Goal: Transaction & Acquisition: Purchase product/service

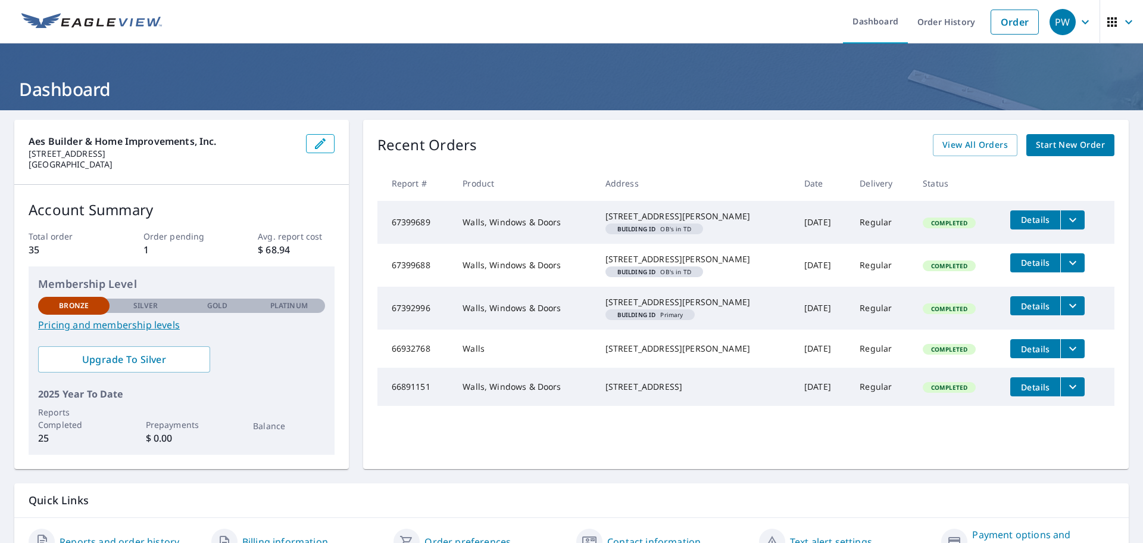
click at [1070, 141] on span "Start New Order" at bounding box center [1070, 145] width 69 height 15
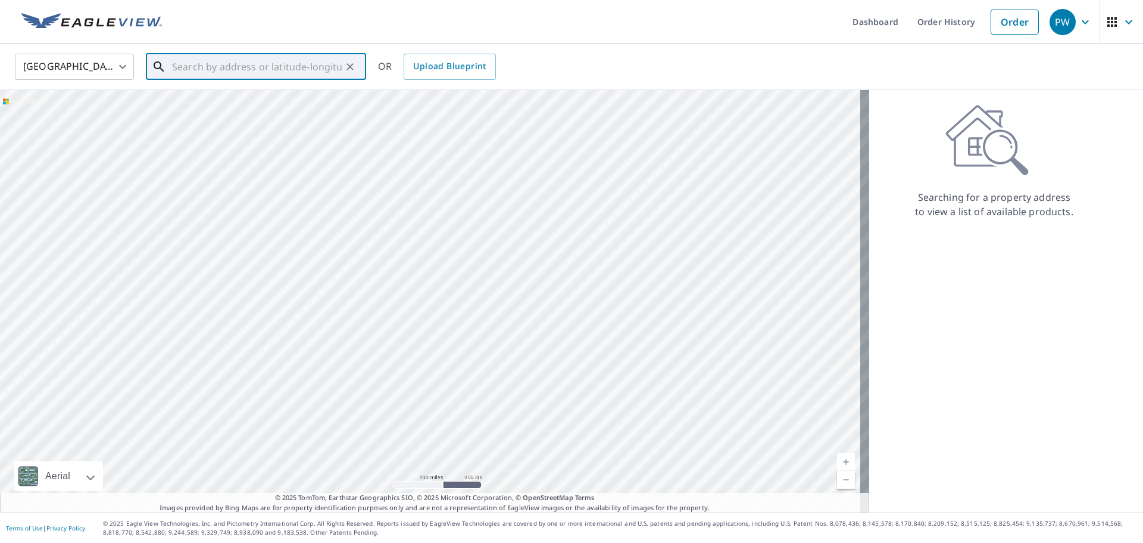
click at [284, 69] on input "text" at bounding box center [257, 66] width 170 height 33
paste input "[STREET_ADDRESS][PERSON_NAME]"
click at [219, 101] on span "[STREET_ADDRESS][PERSON_NAME]" at bounding box center [263, 101] width 187 height 14
type input "[STREET_ADDRESS][PERSON_NAME]"
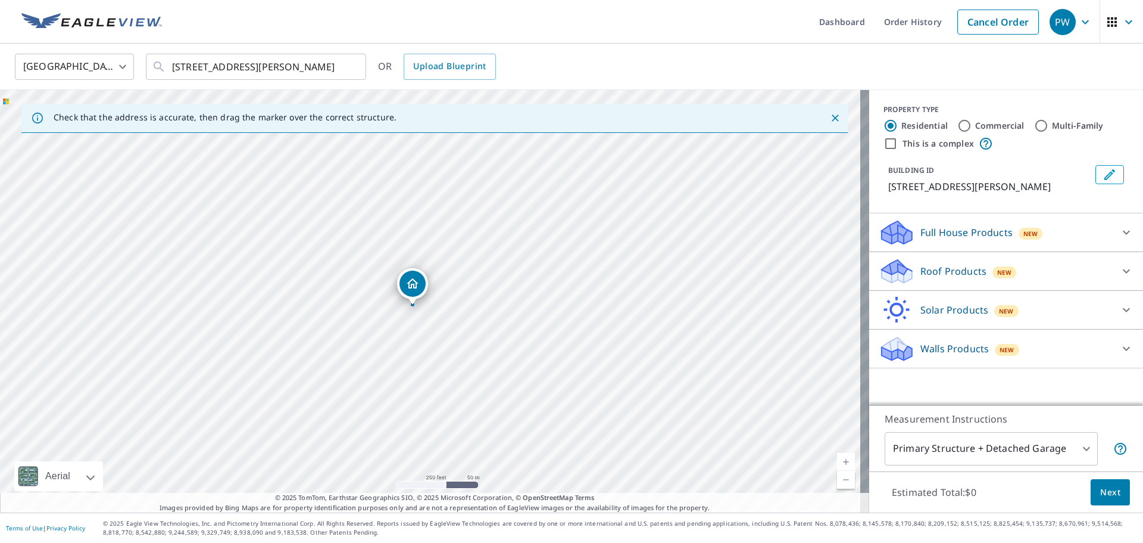
drag, startPoint x: 430, startPoint y: 279, endPoint x: 412, endPoint y: 284, distance: 18.7
click at [1120, 229] on icon at bounding box center [1127, 232] width 14 height 14
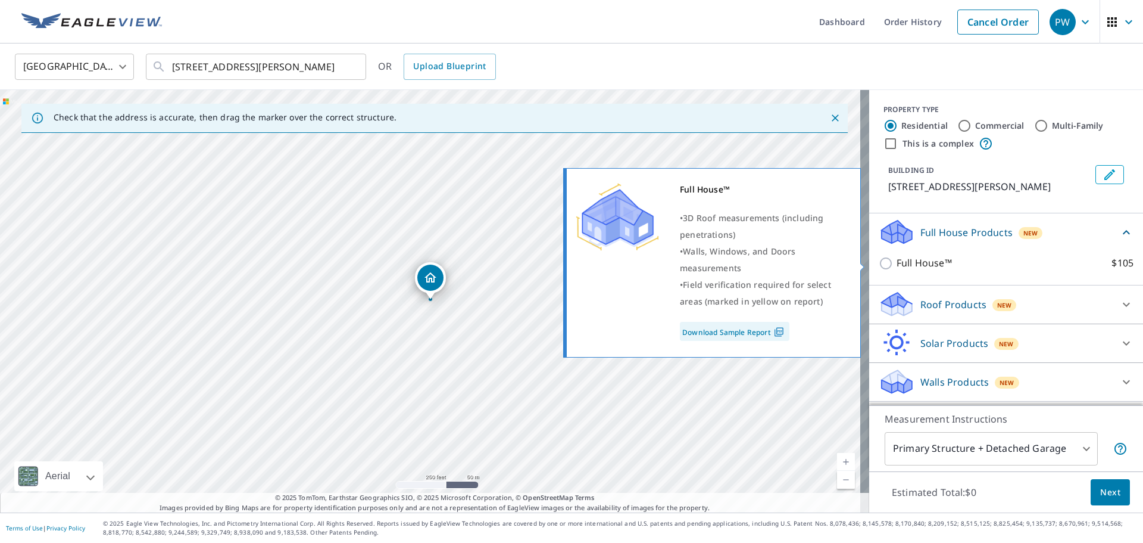
click at [898, 263] on p "Full House™" at bounding box center [924, 262] width 55 height 15
click at [897, 263] on input "Full House™ $105" at bounding box center [888, 263] width 18 height 14
checkbox input "true"
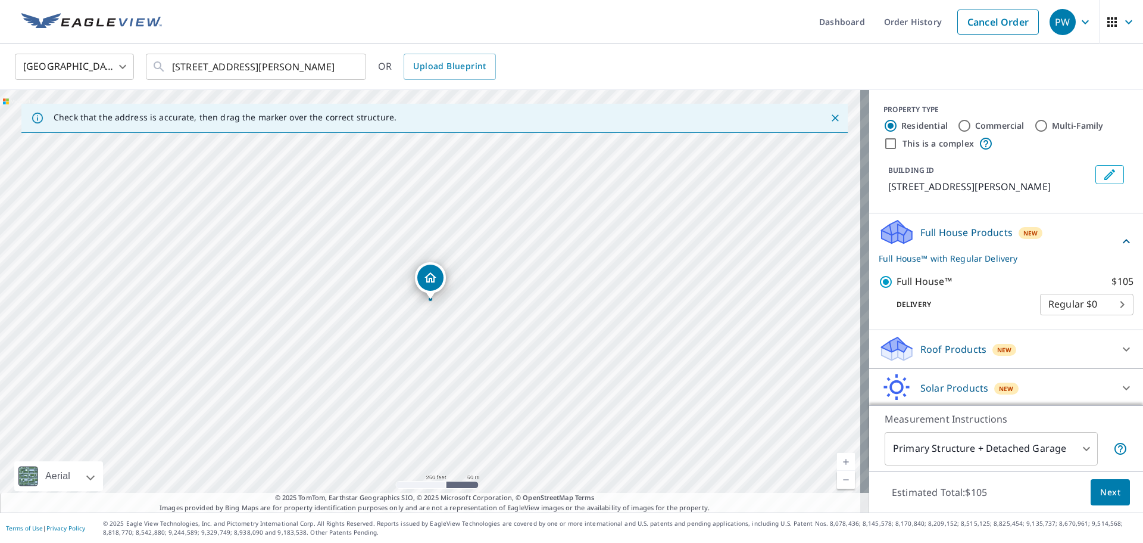
click at [839, 460] on link "Current Level 17, Zoom In" at bounding box center [846, 462] width 18 height 18
click at [839, 460] on link "Current Level 18, Zoom In" at bounding box center [846, 462] width 18 height 18
drag, startPoint x: 435, startPoint y: 272, endPoint x: 499, endPoint y: 252, distance: 67.4
click at [353, 64] on icon "Clear" at bounding box center [350, 66] width 7 height 7
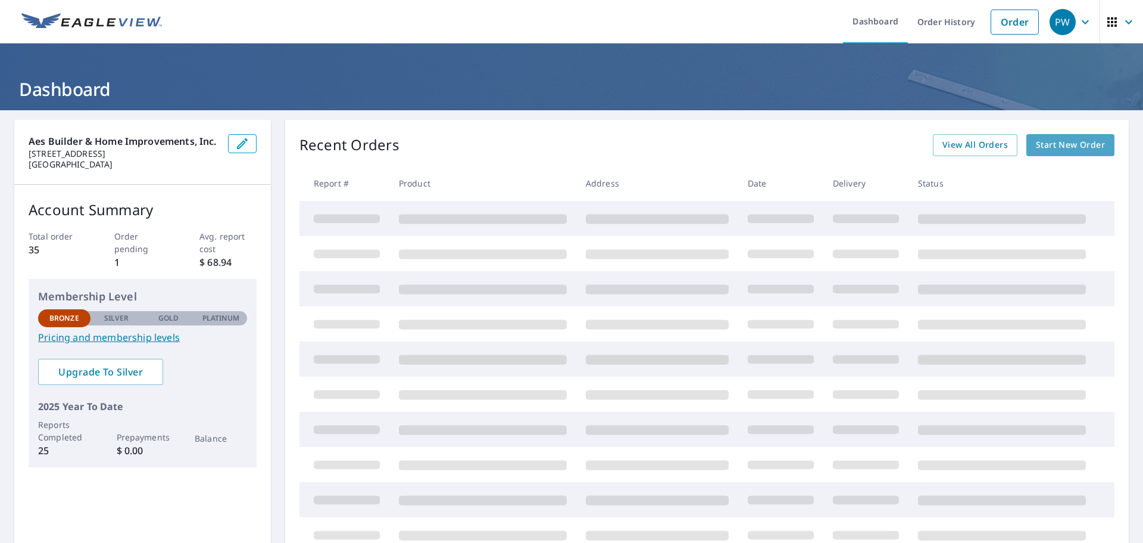
click at [1057, 148] on span "Start New Order" at bounding box center [1070, 145] width 69 height 15
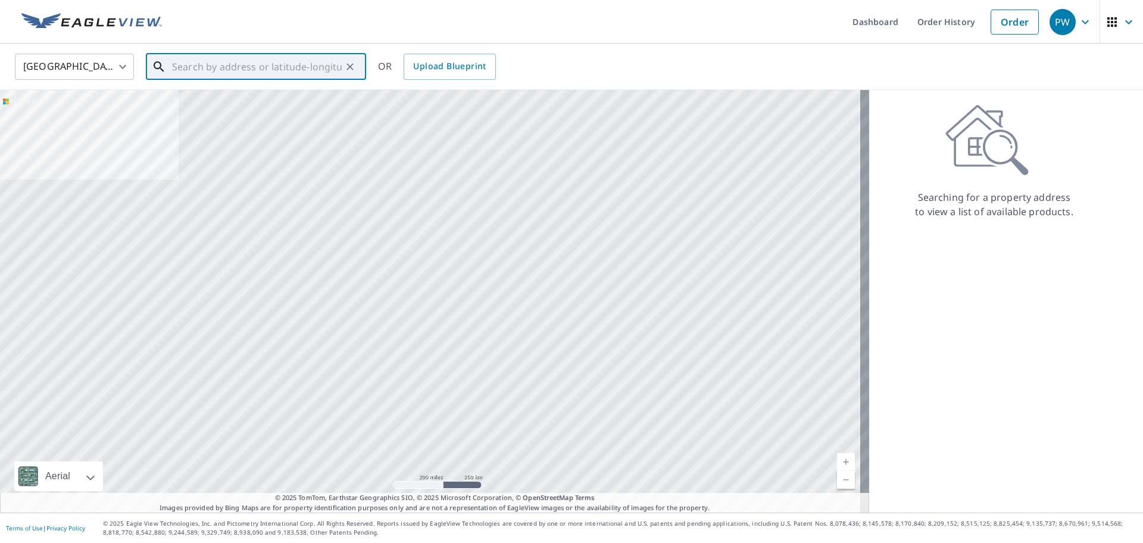
click at [303, 70] on input "text" at bounding box center [257, 66] width 170 height 33
paste input "[STREET_ADDRESS][PERSON_NAME]"
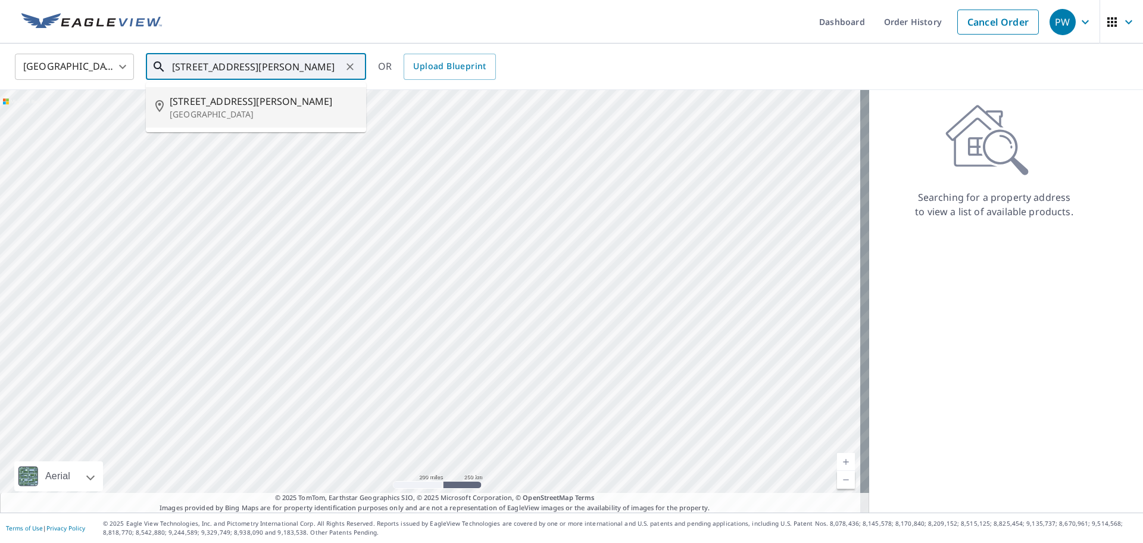
click at [218, 103] on span "[STREET_ADDRESS][PERSON_NAME]" at bounding box center [263, 101] width 187 height 14
type input "[STREET_ADDRESS][PERSON_NAME]"
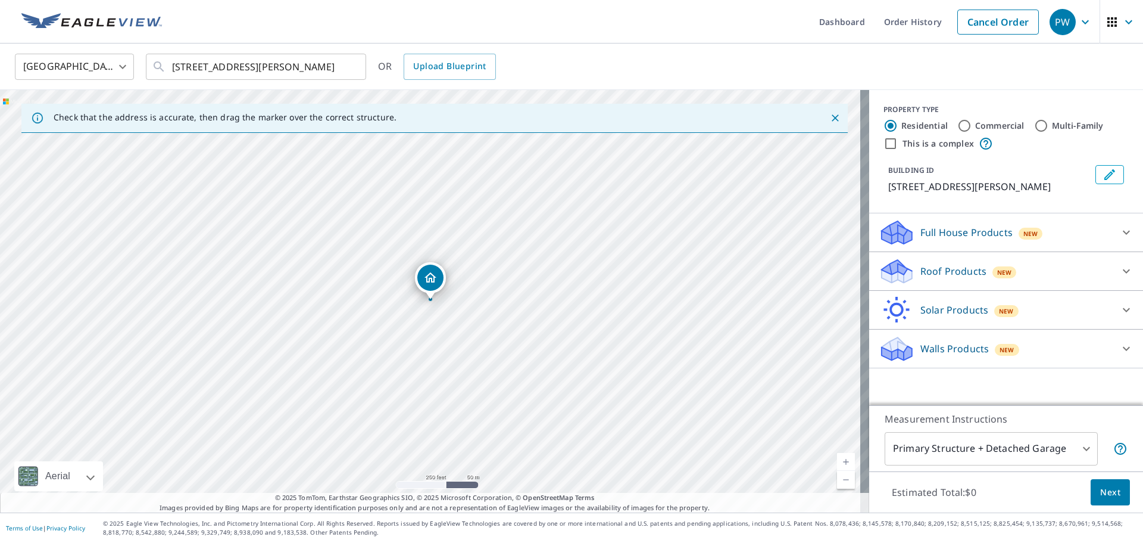
click at [840, 462] on link "Current Level 17, Zoom In" at bounding box center [846, 462] width 18 height 18
click at [840, 462] on link "Current Level 18, Zoom In" at bounding box center [846, 462] width 18 height 18
click at [842, 460] on link "Current Level 19, Zoom In" at bounding box center [846, 462] width 18 height 18
click at [838, 458] on link "Current Level 20, Zoom In Disabled" at bounding box center [846, 462] width 18 height 18
click at [837, 481] on link "Current Level 20, Zoom Out" at bounding box center [846, 479] width 18 height 18
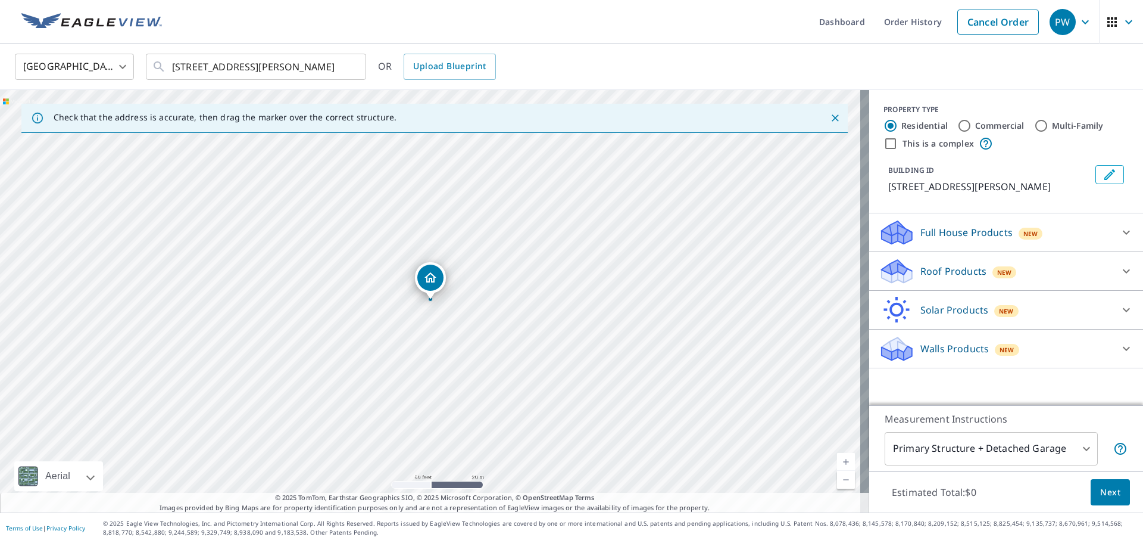
click at [837, 481] on link "Current Level 19, Zoom Out" at bounding box center [846, 479] width 18 height 18
click at [839, 464] on link "Current Level 18, Zoom In" at bounding box center [846, 462] width 18 height 18
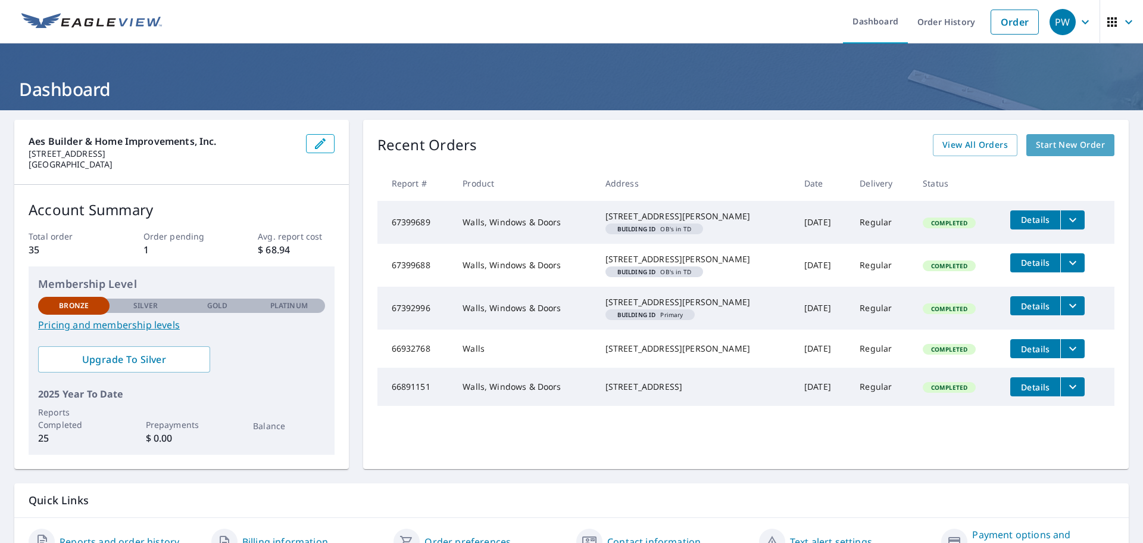
click at [1060, 149] on span "Start New Order" at bounding box center [1070, 145] width 69 height 15
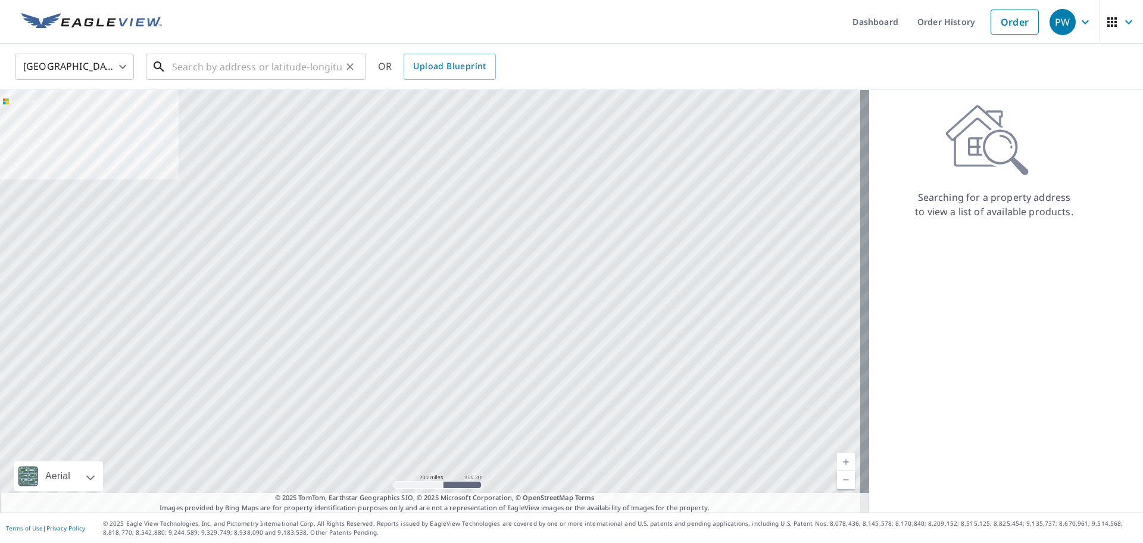
click at [243, 70] on input "text" at bounding box center [257, 66] width 170 height 33
paste input "[STREET_ADDRESS][PERSON_NAME]"
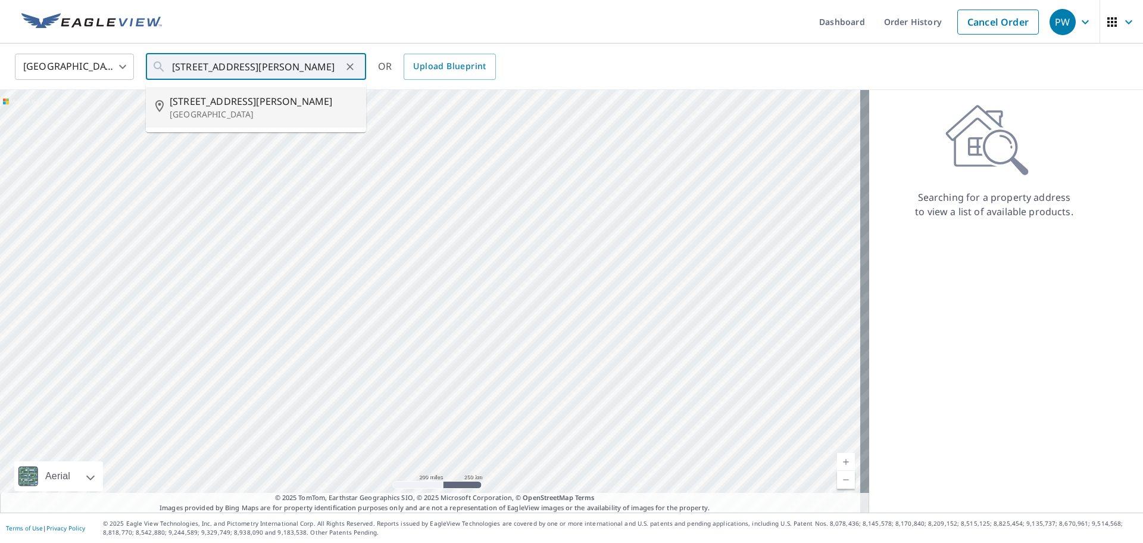
type input "[STREET_ADDRESS][PERSON_NAME]"
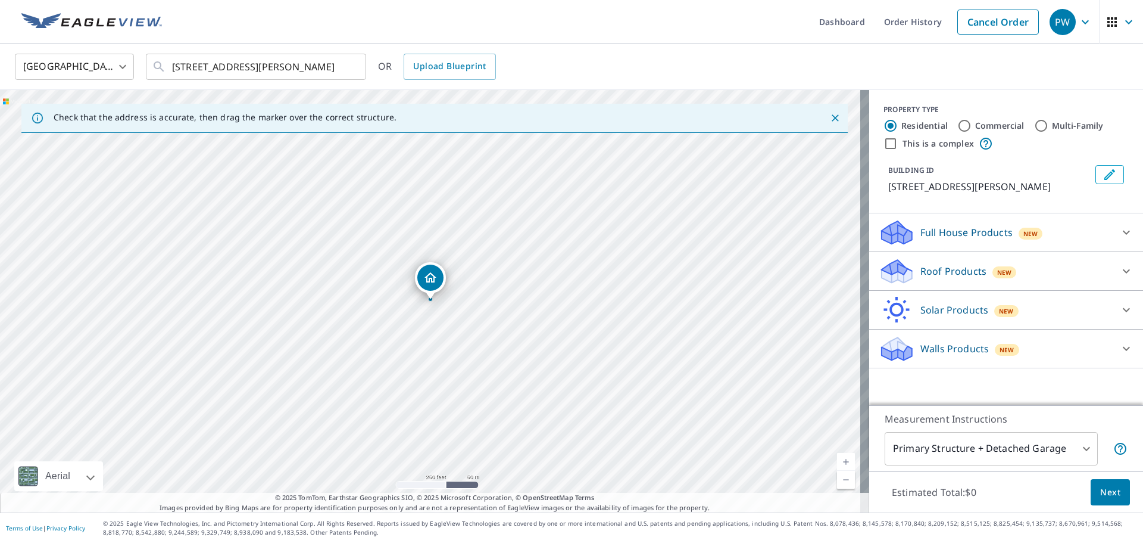
click at [1120, 230] on icon at bounding box center [1127, 232] width 14 height 14
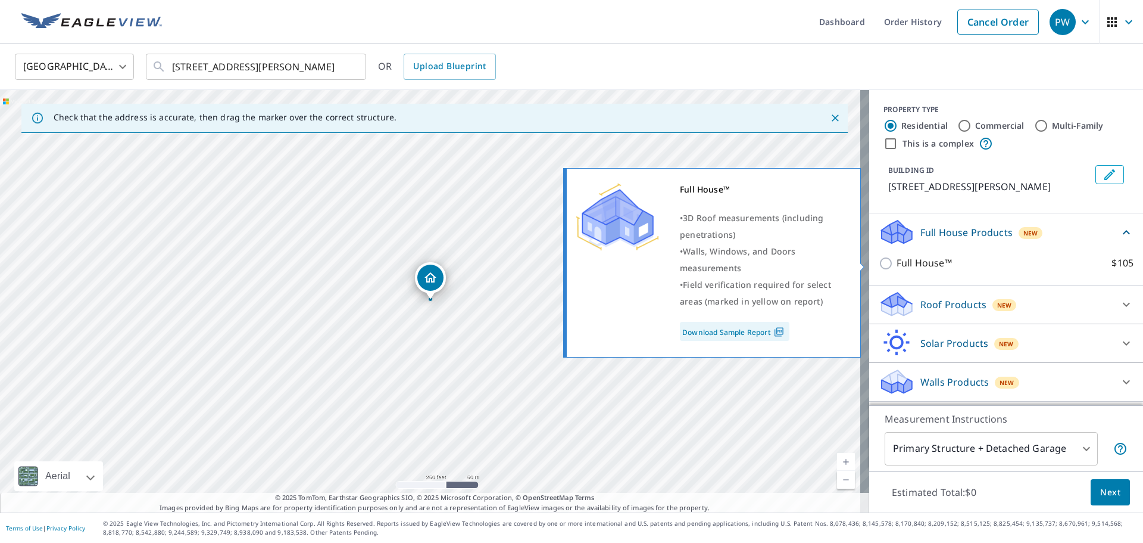
click at [879, 261] on input "Full House™ $105" at bounding box center [888, 263] width 18 height 14
checkbox input "true"
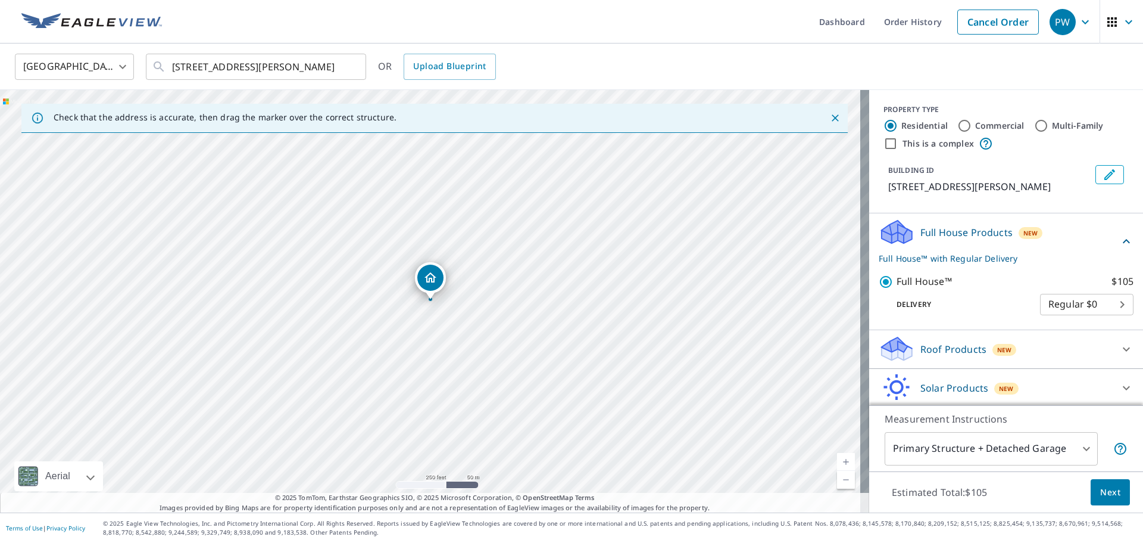
click at [1081, 449] on body "PW PW Dashboard Order History Cancel Order PW [GEOGRAPHIC_DATA] [GEOGRAPHIC_DAT…" at bounding box center [571, 271] width 1143 height 543
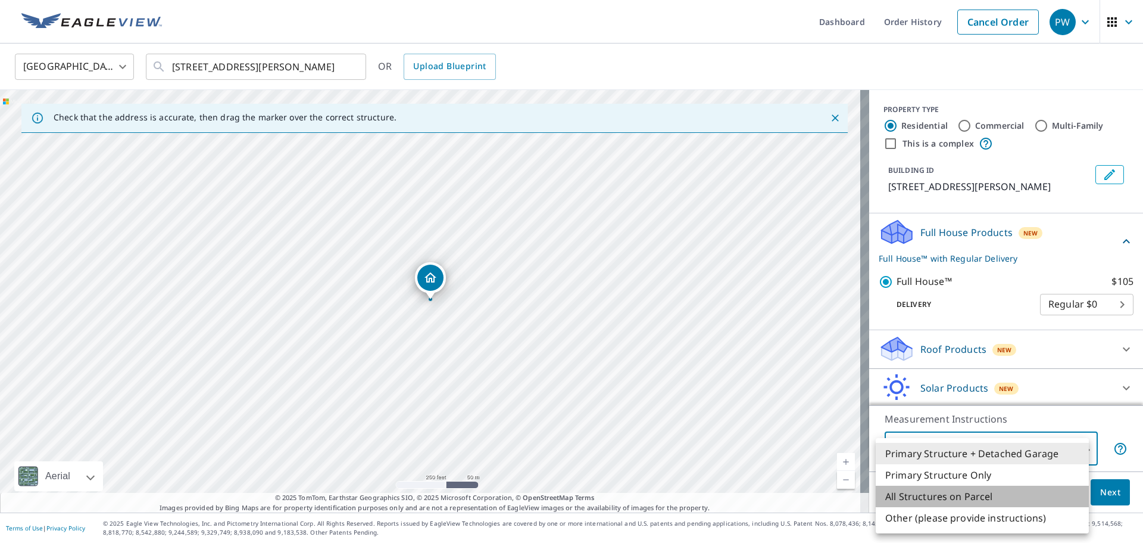
click at [984, 493] on li "All Structures on Parcel" at bounding box center [982, 495] width 213 height 21
type input "3"
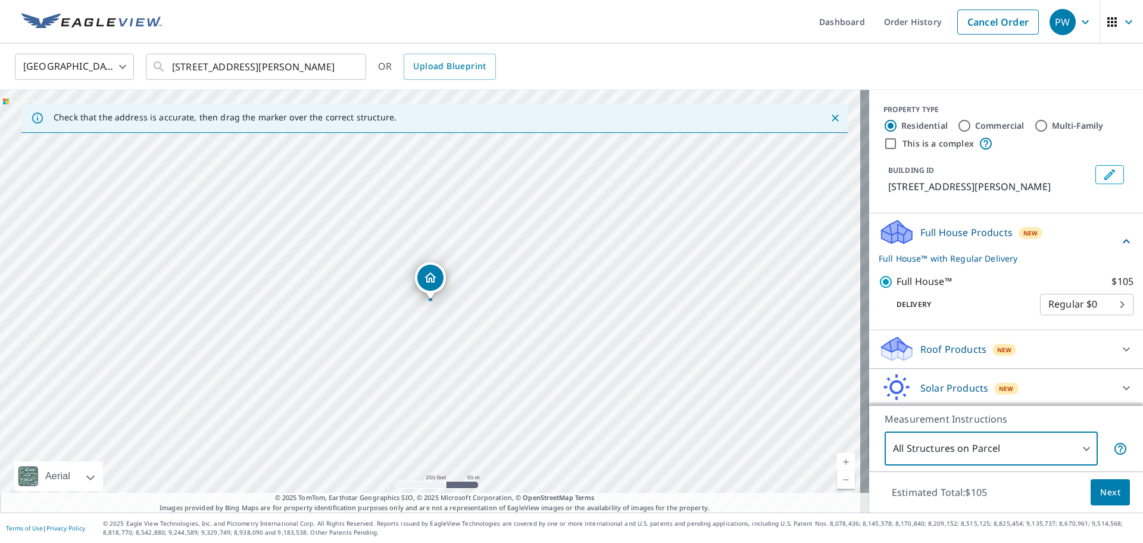
click at [1101, 491] on span "Next" at bounding box center [1111, 492] width 20 height 15
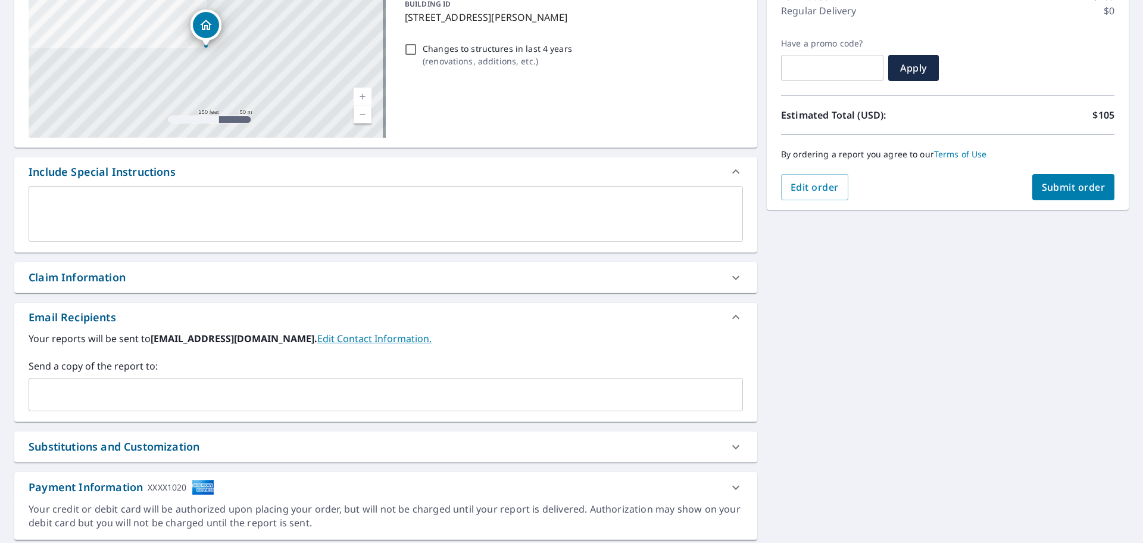
scroll to position [207, 0]
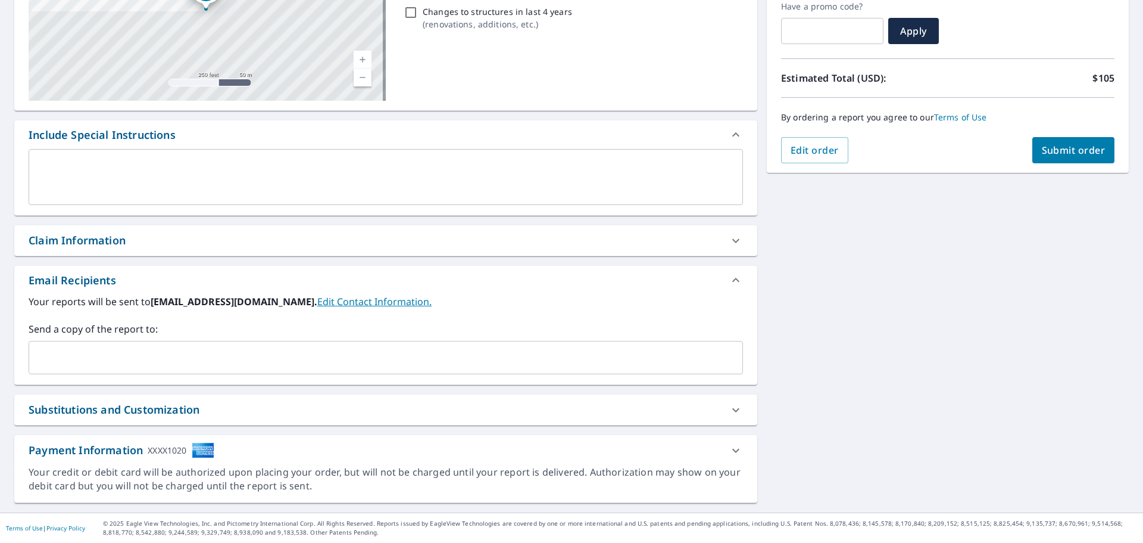
drag, startPoint x: 260, startPoint y: 322, endPoint x: 261, endPoint y: 336, distance: 14.3
click at [260, 322] on label "Send a copy of the report to:" at bounding box center [386, 329] width 715 height 14
drag, startPoint x: 259, startPoint y: 344, endPoint x: 265, endPoint y: 348, distance: 6.9
click at [260, 344] on div "​" at bounding box center [386, 357] width 715 height 33
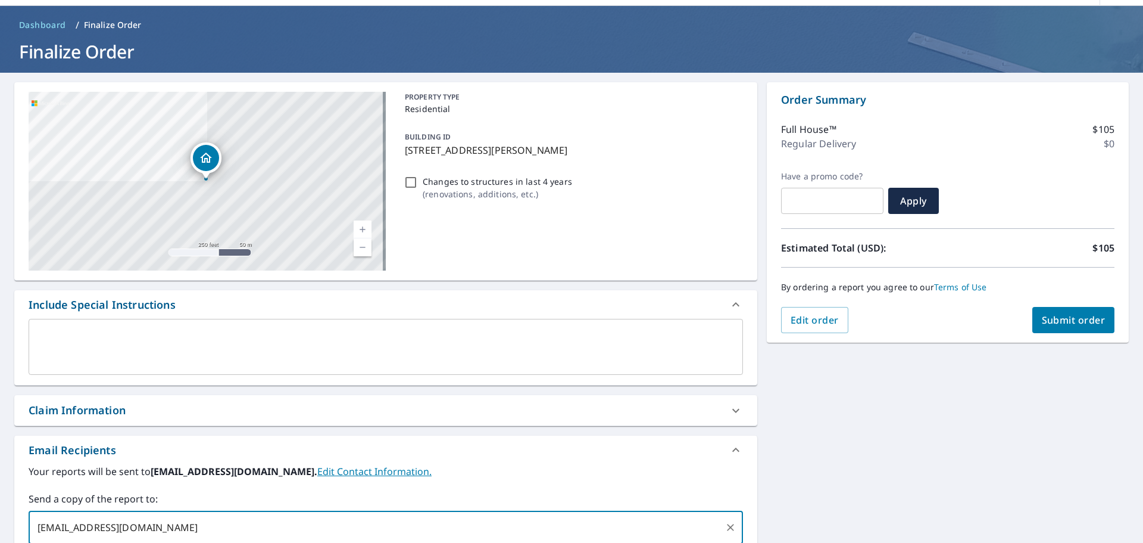
scroll to position [37, 0]
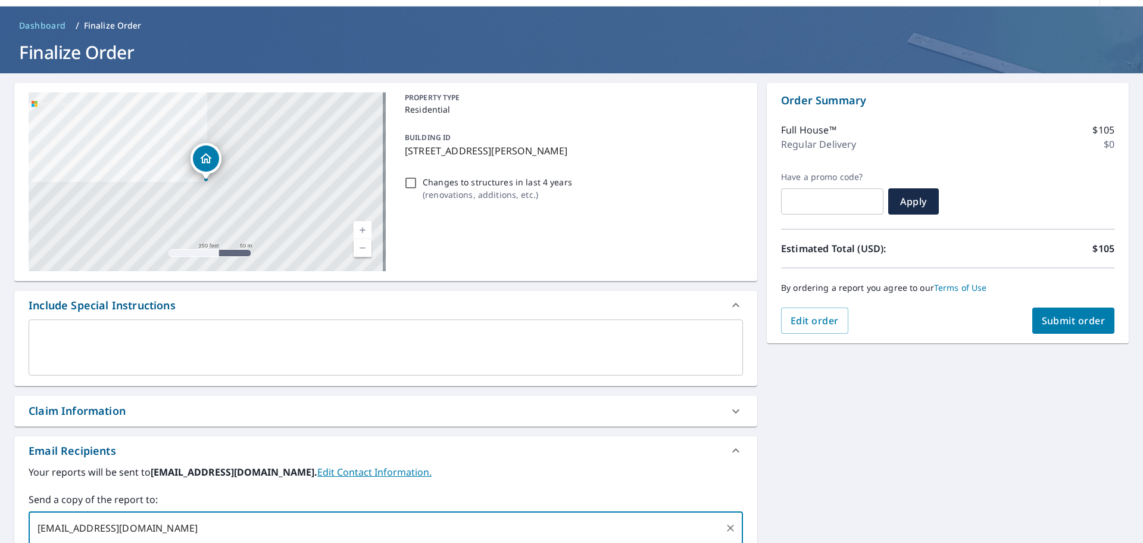
type input "[EMAIL_ADDRESS][DOMAIN_NAME]"
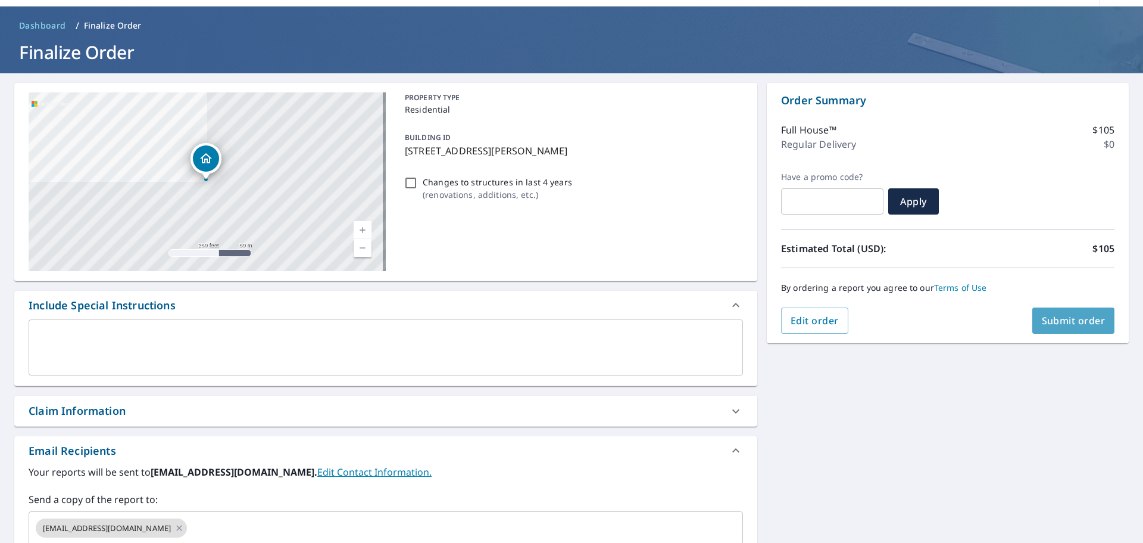
click at [1057, 318] on span "Submit order" at bounding box center [1074, 320] width 64 height 13
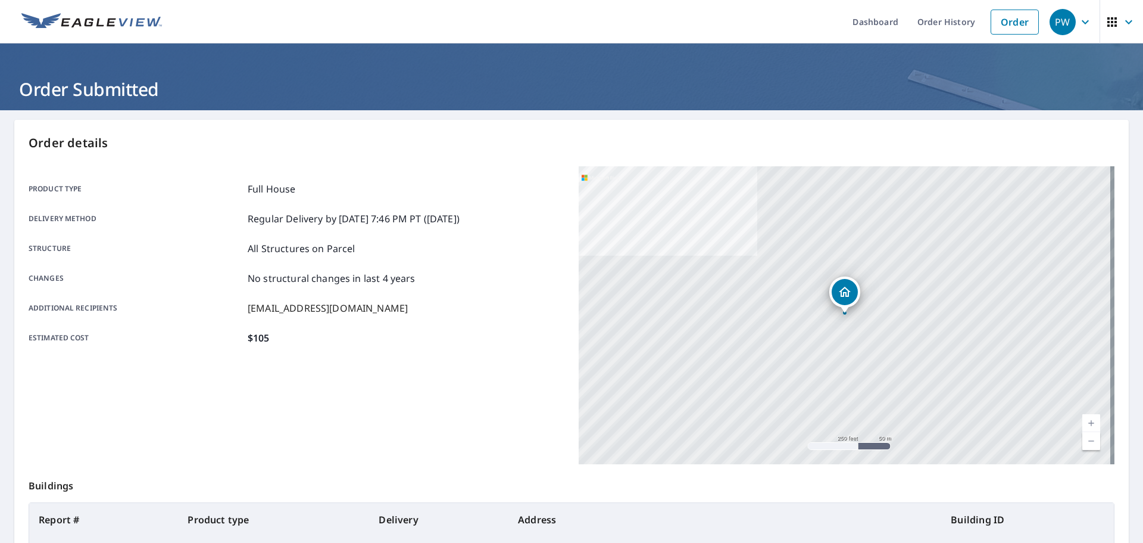
click at [1059, 23] on div "PW" at bounding box center [1063, 22] width 26 height 26
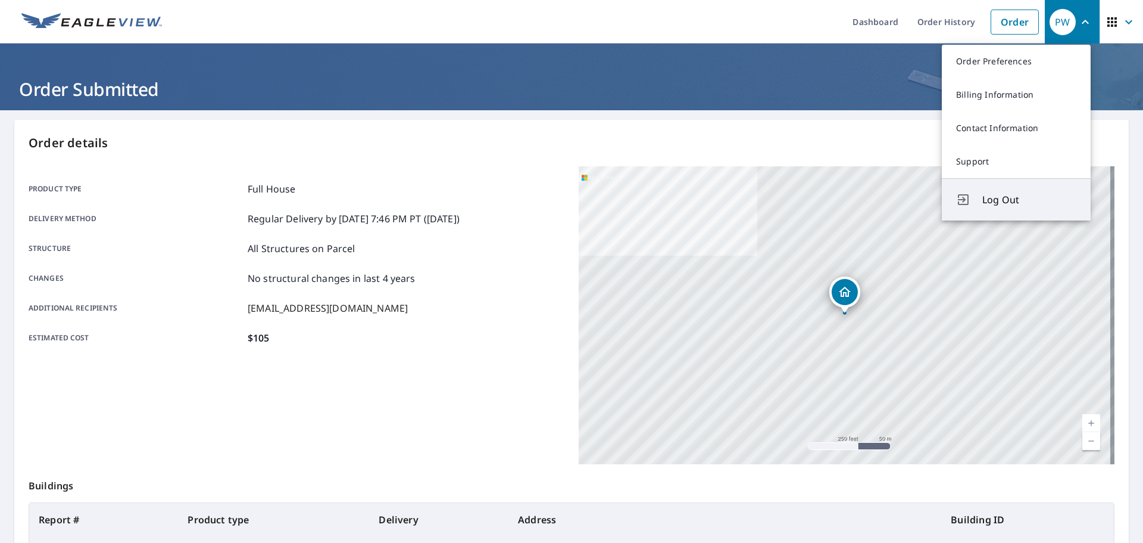
click at [1011, 208] on button "Log Out" at bounding box center [1016, 199] width 149 height 42
